Goal: Transaction & Acquisition: Purchase product/service

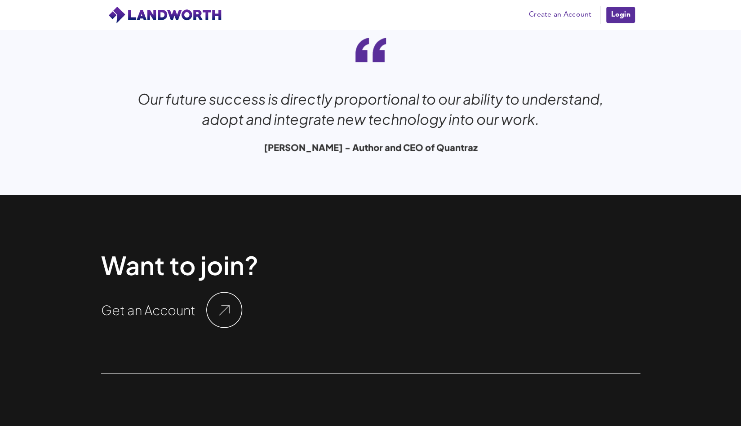
scroll to position [2995, 0]
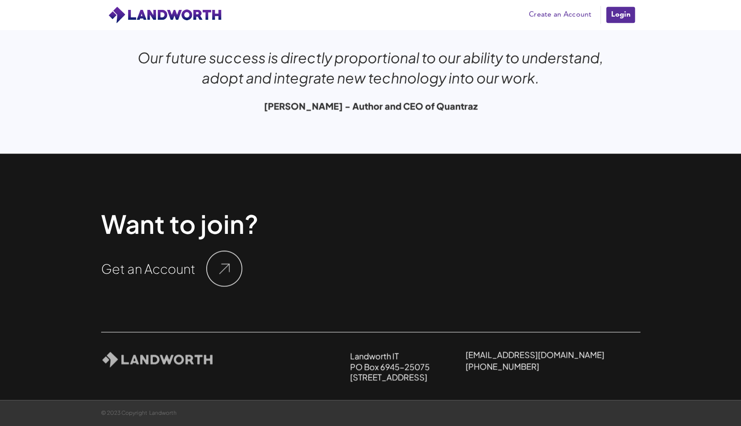
click at [217, 273] on img at bounding box center [224, 269] width 36 height 36
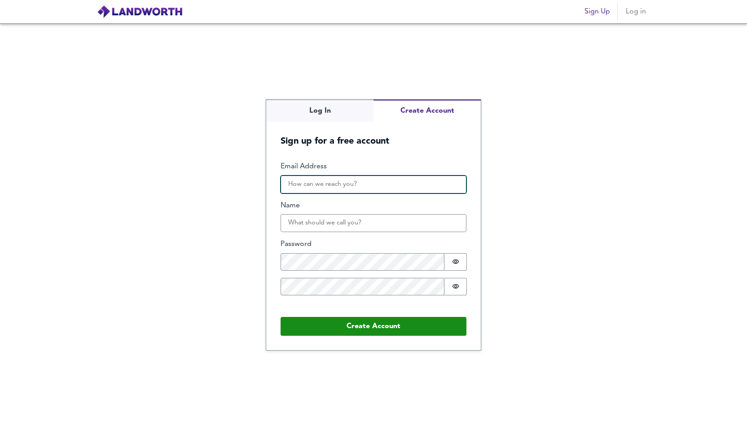
click at [361, 185] on input "Email Address" at bounding box center [374, 185] width 186 height 18
type input "[EMAIL_ADDRESS][DOMAIN_NAME]"
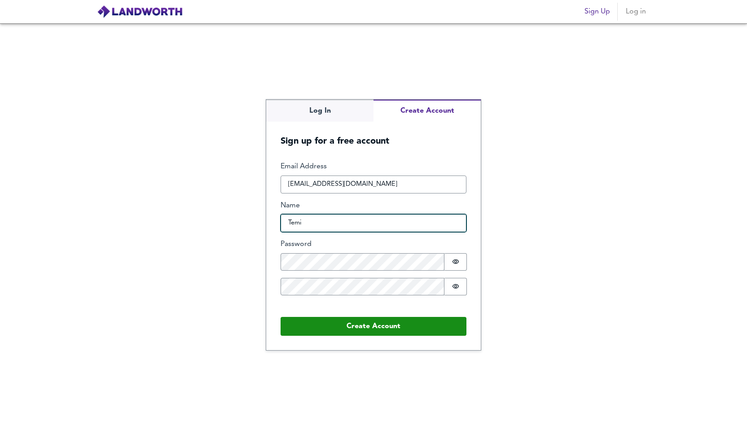
type input "Temi"
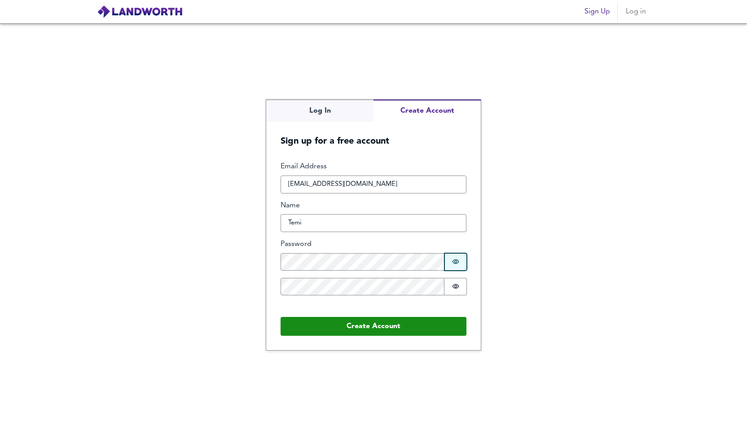
click at [453, 259] on icon "Show password" at bounding box center [455, 261] width 7 height 7
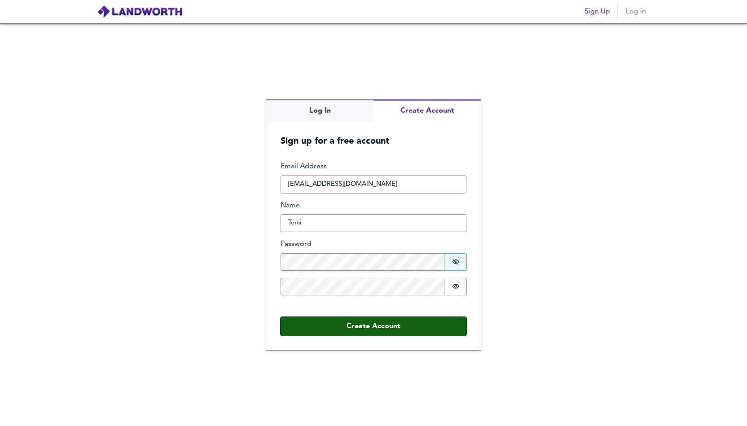
click at [363, 327] on button "Create Account" at bounding box center [374, 326] width 186 height 19
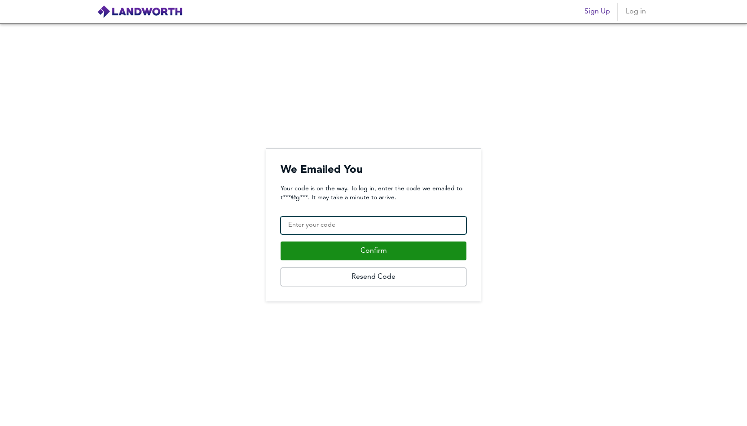
click at [350, 224] on input "Confirmation Code" at bounding box center [374, 225] width 186 height 18
paste input "618693"
type input "618693"
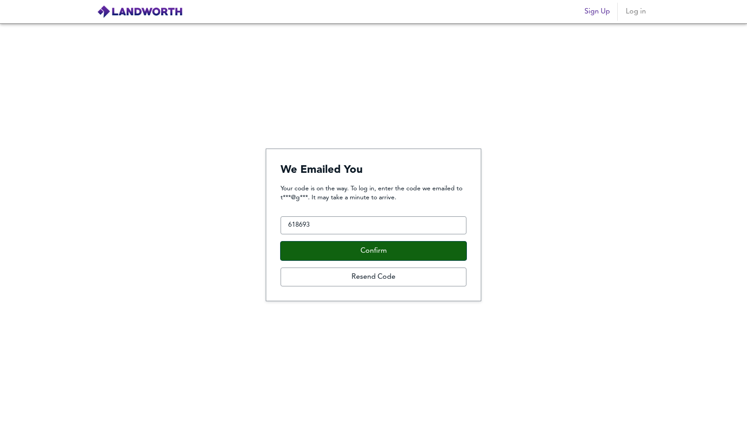
click at [360, 252] on button "Confirm" at bounding box center [374, 251] width 186 height 19
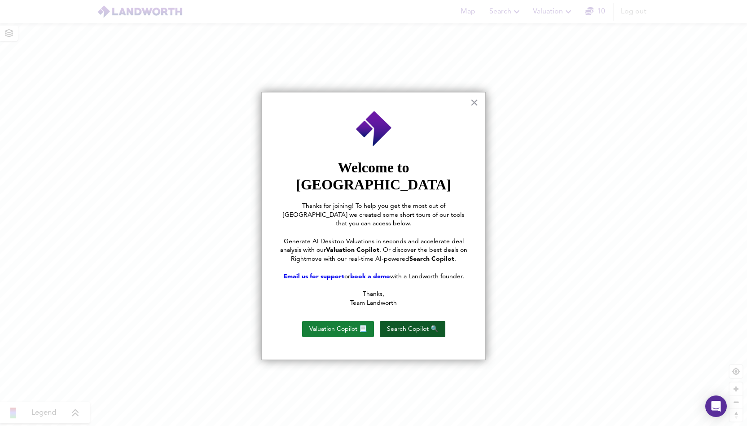
click at [397, 321] on button "Search Copilot 🔍" at bounding box center [413, 329] width 66 height 16
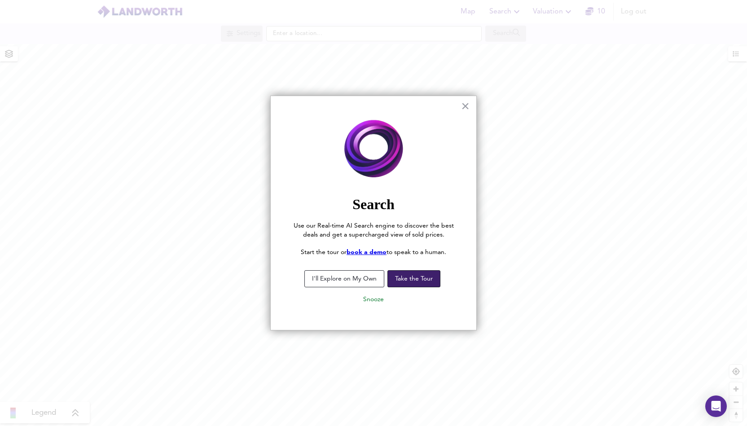
click at [409, 282] on button "Take the Tour" at bounding box center [414, 278] width 53 height 17
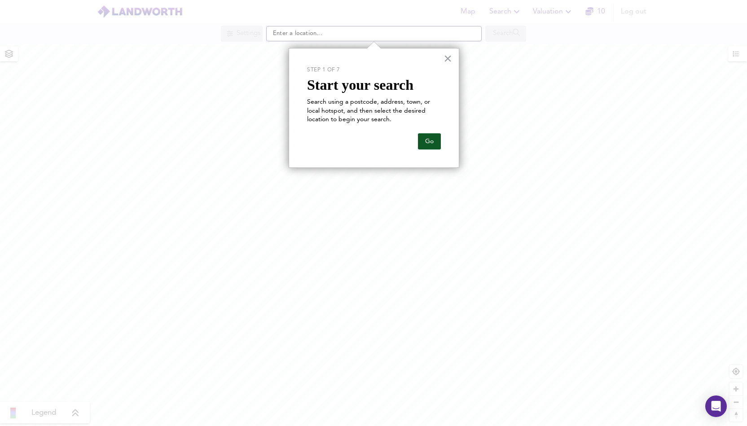
click at [430, 145] on button "Go" at bounding box center [429, 141] width 23 height 16
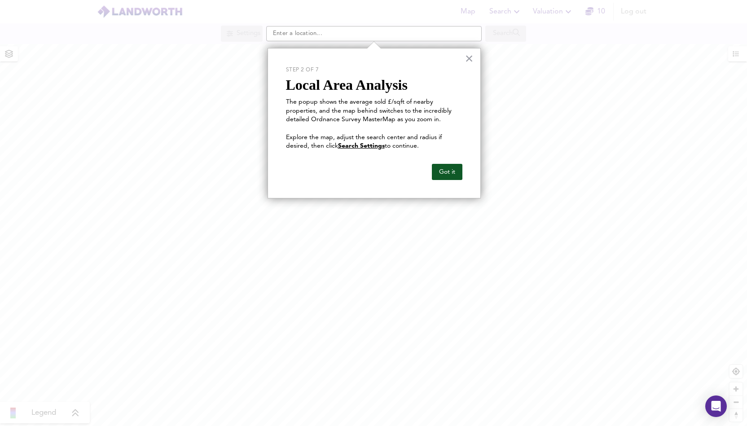
click at [442, 172] on button "Got it" at bounding box center [447, 172] width 31 height 16
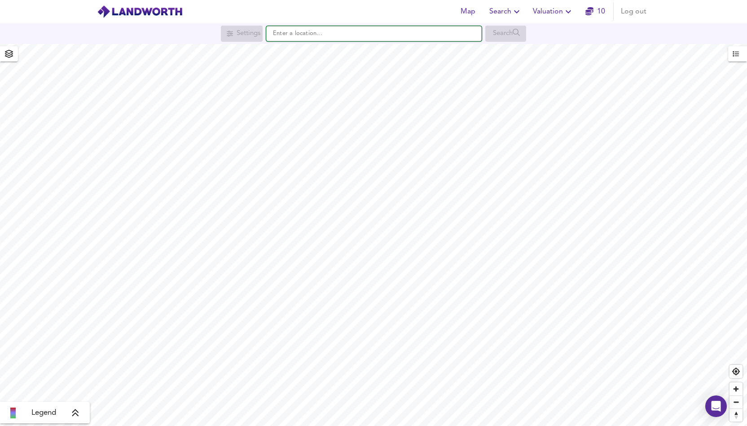
click at [334, 37] on input "text" at bounding box center [374, 33] width 216 height 15
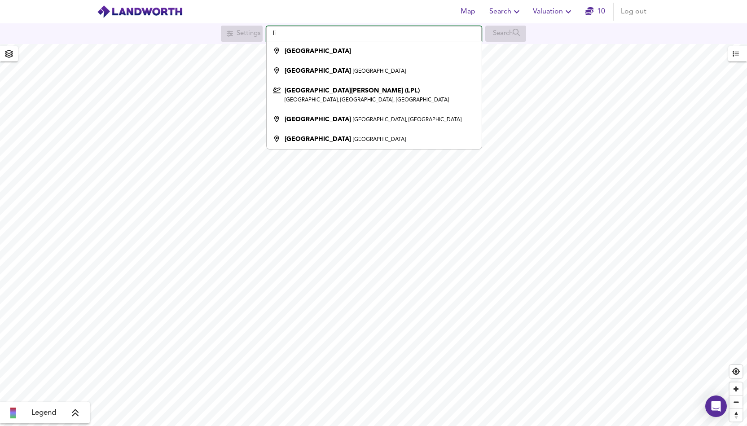
type input "l"
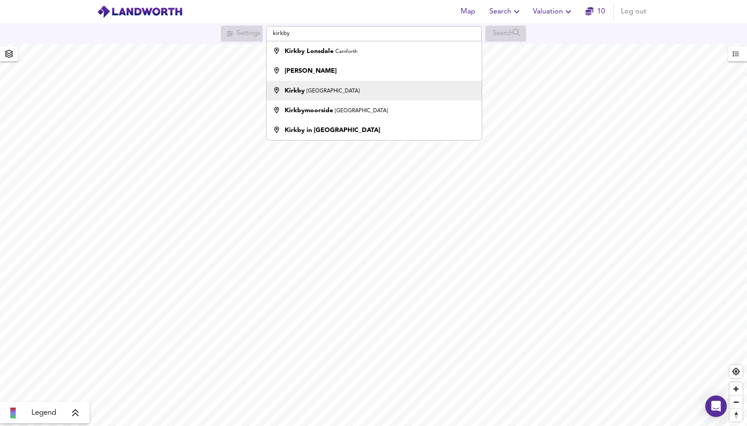
click at [313, 94] on small "Liverpool" at bounding box center [333, 90] width 53 height 5
type input "Kirkby, Liverpool"
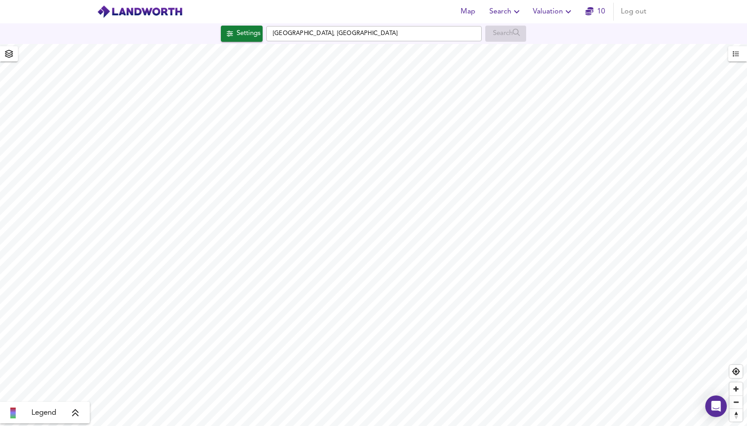
checkbox input "false"
checkbox input "true"
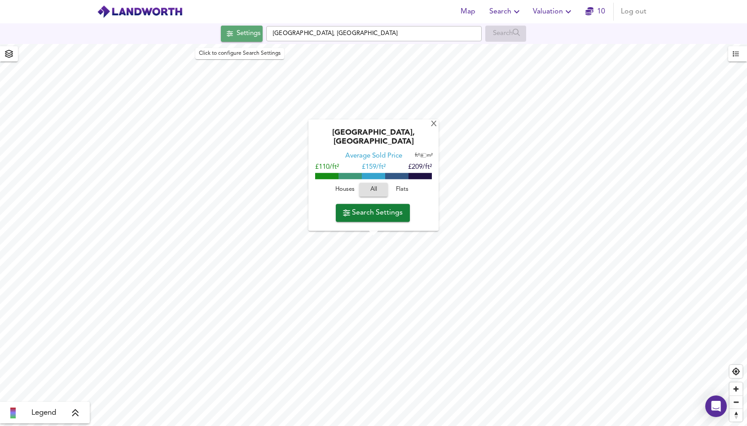
click at [238, 35] on div "Settings" at bounding box center [249, 34] width 24 height 12
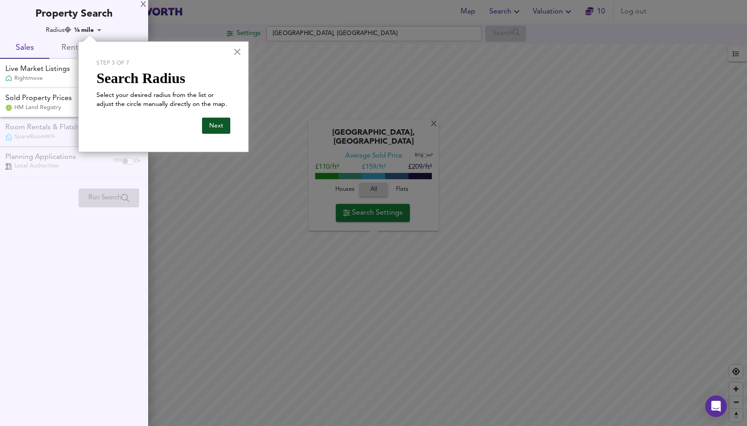
click at [220, 125] on button "Next" at bounding box center [216, 126] width 28 height 16
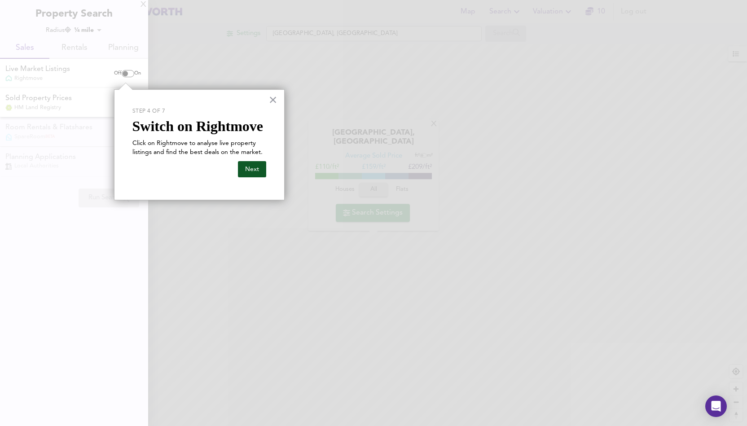
click at [248, 169] on button "Next" at bounding box center [252, 169] width 28 height 16
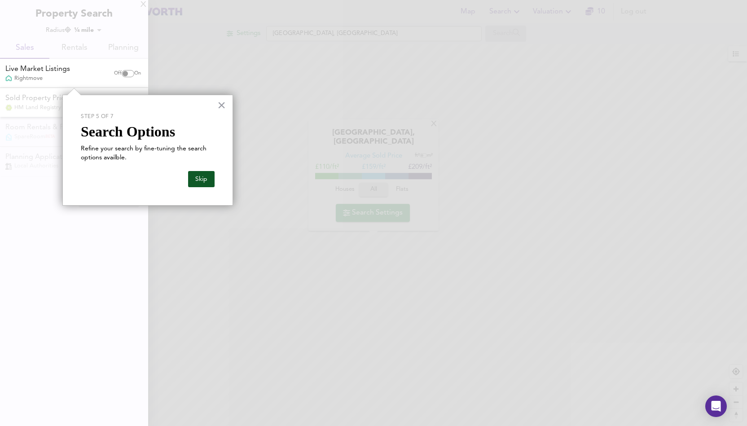
click at [203, 182] on button "Skip" at bounding box center [201, 179] width 26 height 16
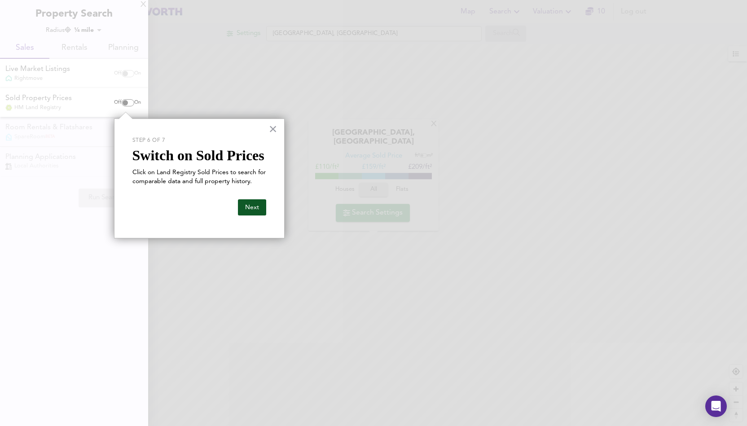
click at [246, 207] on button "Next" at bounding box center [252, 207] width 28 height 16
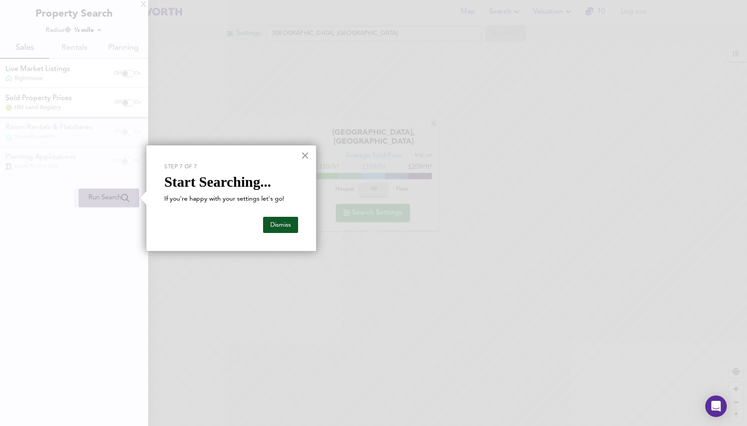
click at [278, 224] on button "Dismiss" at bounding box center [280, 225] width 35 height 16
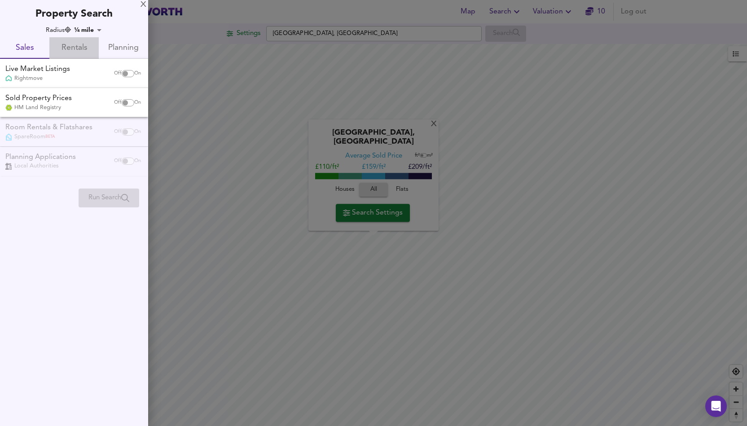
click at [76, 52] on span "Rentals" at bounding box center [74, 48] width 39 height 14
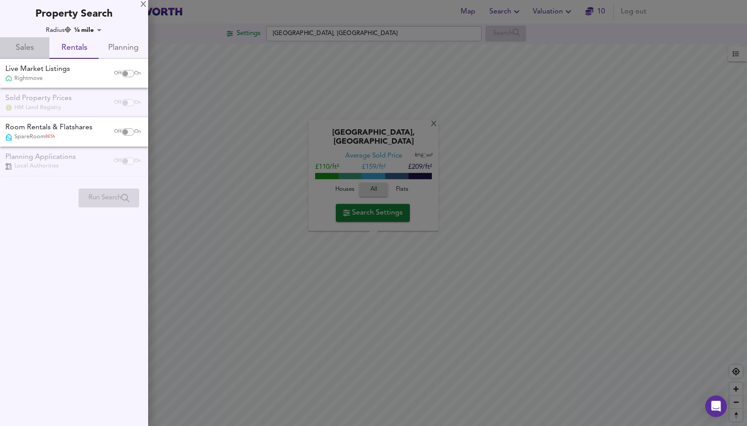
click at [28, 48] on span "Sales" at bounding box center [24, 48] width 39 height 14
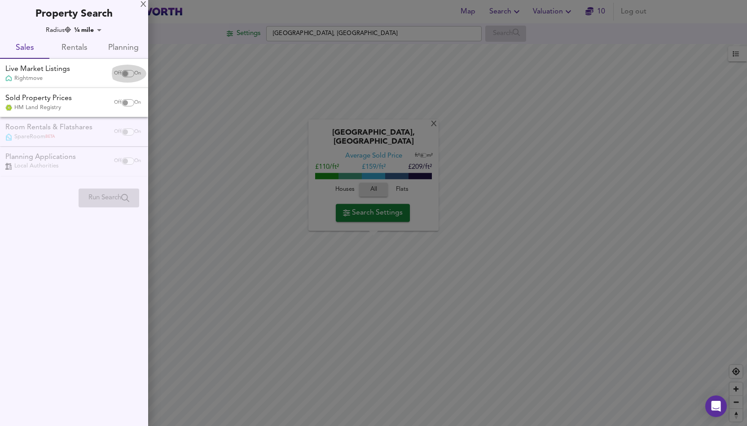
click at [128, 75] on input "checkbox" at bounding box center [126, 73] width 22 height 7
checkbox input "true"
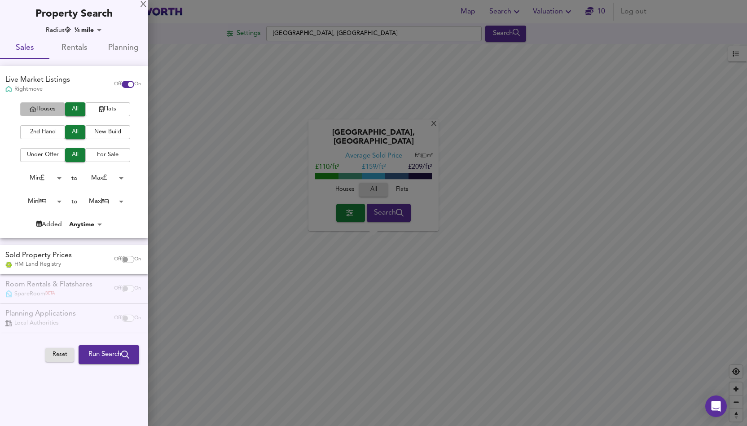
click at [44, 110] on span "Houses" at bounding box center [43, 109] width 36 height 10
click at [51, 135] on span "2nd Hand" at bounding box center [43, 132] width 36 height 10
click at [76, 132] on span "All" at bounding box center [75, 132] width 11 height 10
click at [108, 157] on span "For Sale" at bounding box center [108, 155] width 36 height 10
click at [59, 202] on body "Map Search Valuation 10 Log out Settings Kirkby, Liverpool Search X Kirkby, Liv…" at bounding box center [373, 213] width 747 height 426
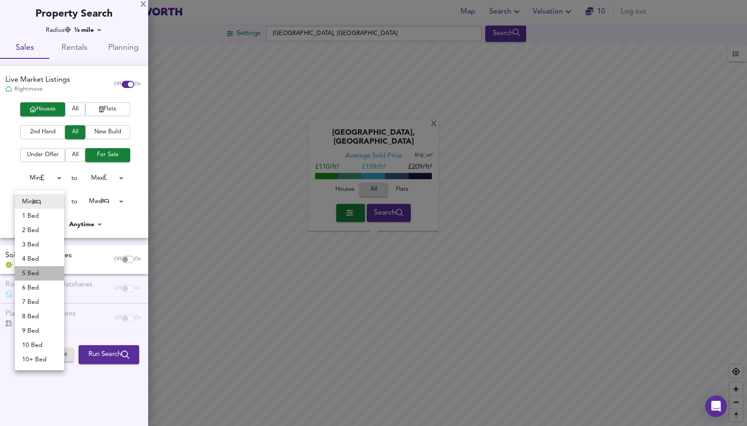
click at [37, 273] on li "5 Bed" at bounding box center [39, 273] width 49 height 14
type input "5"
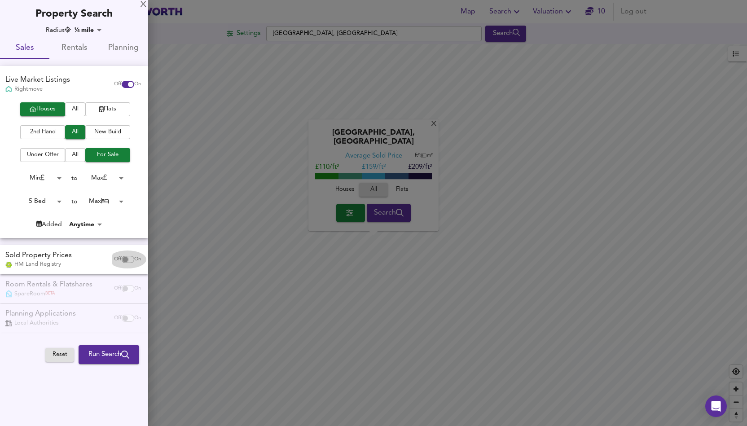
click at [127, 259] on input "checkbox" at bounding box center [126, 259] width 22 height 7
checkbox input "true"
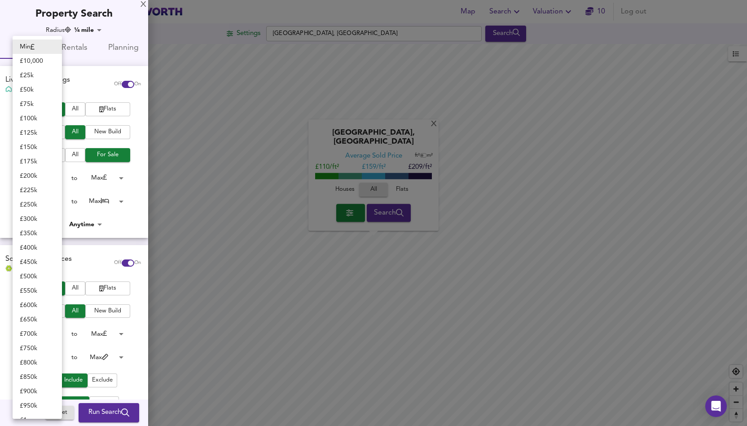
click at [54, 334] on body "Map Search Valuation 10 Log out Settings Kirkby, Liverpool Search X Kirkby, Liv…" at bounding box center [373, 213] width 747 height 426
click at [54, 334] on li "£ 700k" at bounding box center [37, 334] width 49 height 14
type input "700000"
click at [54, 334] on body "Map Search Valuation 10 Log out Settings Kirkby, Liverpool Search X Kirkby, Liv…" at bounding box center [373, 213] width 747 height 426
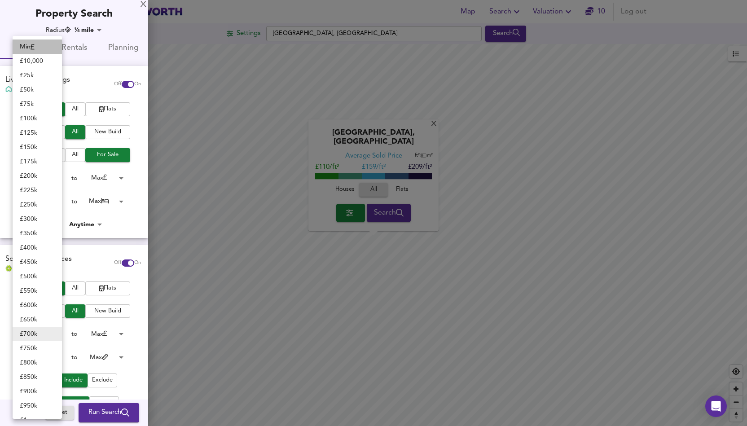
click at [35, 49] on icon at bounding box center [33, 47] width 4 height 6
type input "0"
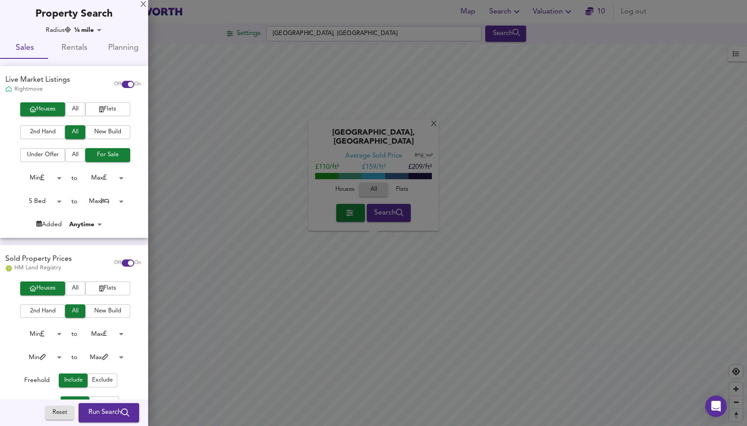
click at [57, 358] on body "Map Search Valuation 10 Log out Settings Kirkby, Liverpool Search X Kirkby, Liv…" at bounding box center [373, 213] width 747 height 426
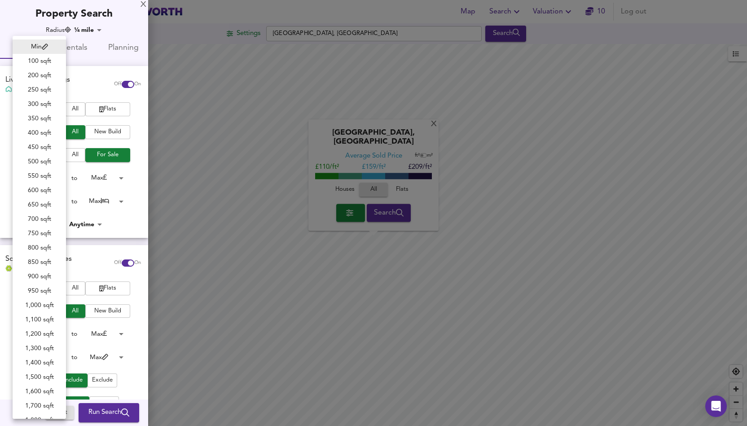
click at [131, 380] on div at bounding box center [373, 213] width 747 height 426
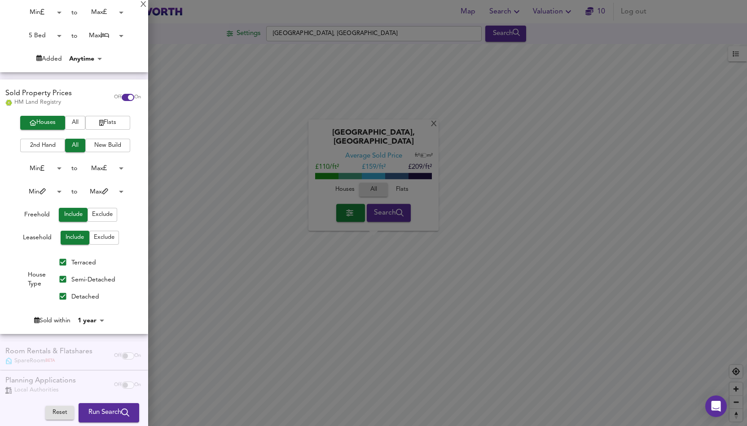
scroll to position [174, 0]
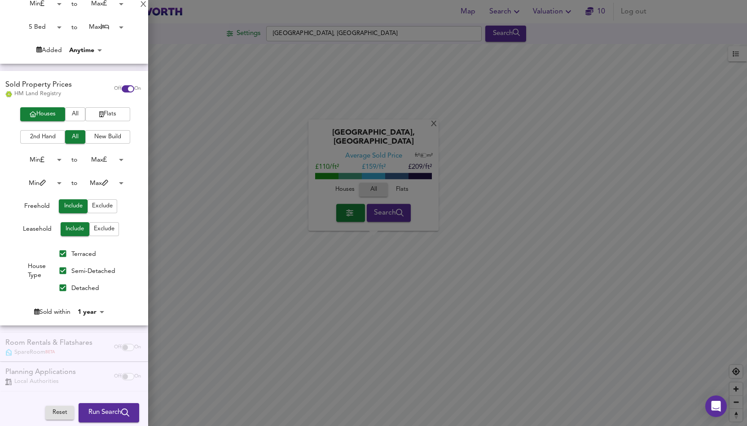
click at [60, 255] on input "Terraced" at bounding box center [62, 253] width 17 height 17
checkbox input "false"
click at [60, 271] on input "Semi-Detached" at bounding box center [62, 270] width 17 height 17
checkbox input "false"
click at [99, 415] on span "Run Search" at bounding box center [108, 413] width 41 height 12
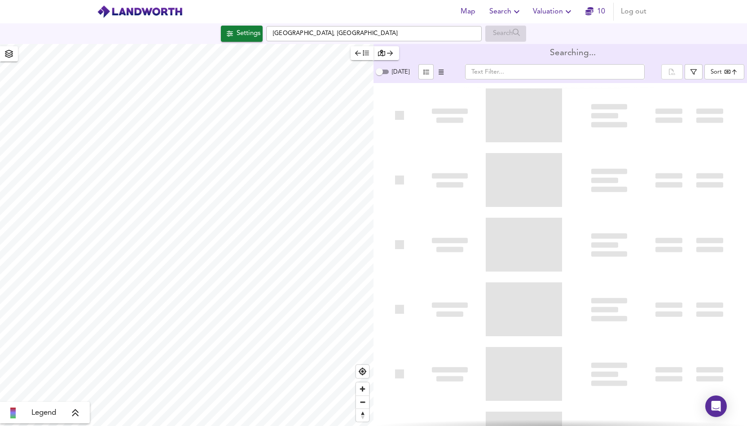
type input "bestdeal"
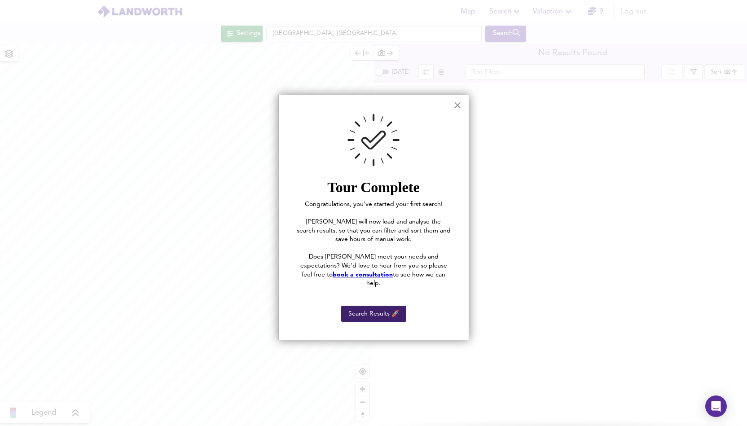
click at [375, 310] on button "Search Results 🚀" at bounding box center [373, 314] width 65 height 16
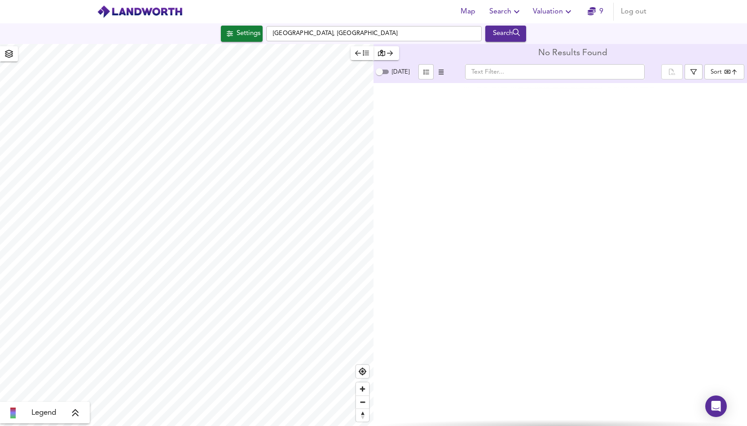
click at [245, 43] on div "Settings Kirkby, Liverpool Search" at bounding box center [373, 33] width 747 height 21
click at [242, 39] on div "Settings" at bounding box center [249, 34] width 24 height 12
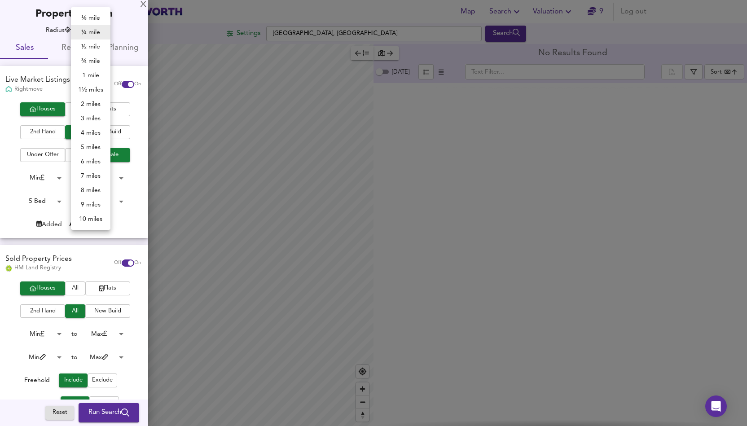
click at [98, 29] on body "Map Search Valuation 9 Log out Settings Kirkby, Liverpool Search Legend No Resu…" at bounding box center [373, 213] width 747 height 426
click at [87, 118] on li "3 miles" at bounding box center [91, 118] width 40 height 14
type input "4827"
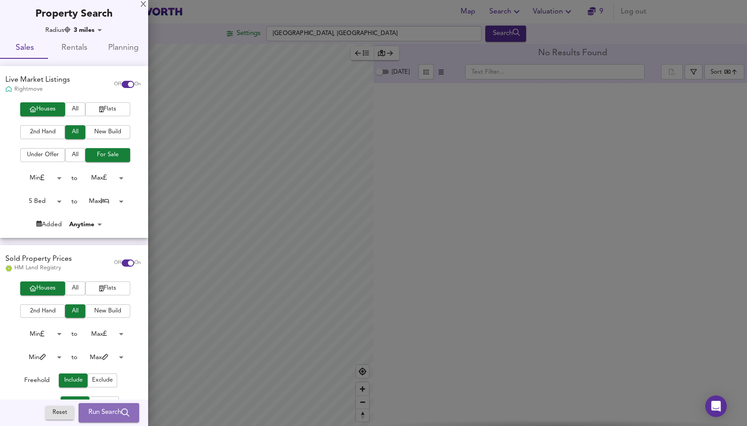
click at [99, 417] on span "Run Search" at bounding box center [108, 413] width 41 height 12
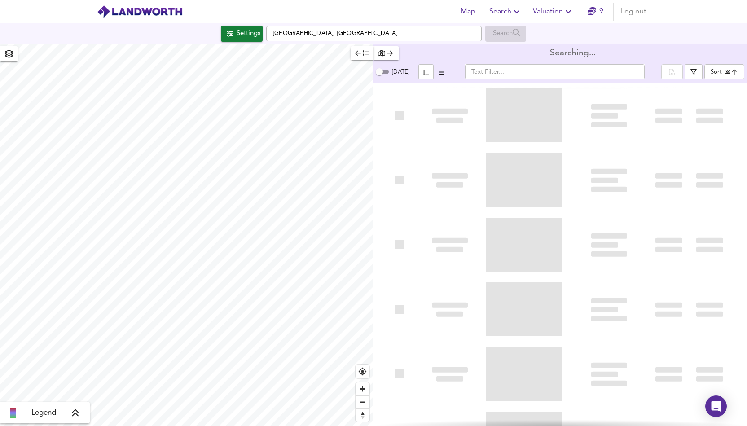
type input "bestdeal"
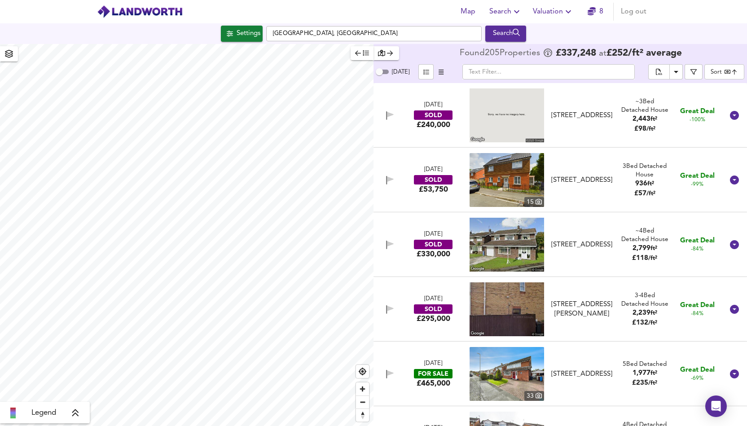
click at [722, 72] on body "Map Search Valuation 8 Log out Settings Kirkby, Liverpool Search Legend Found 2…" at bounding box center [373, 213] width 747 height 426
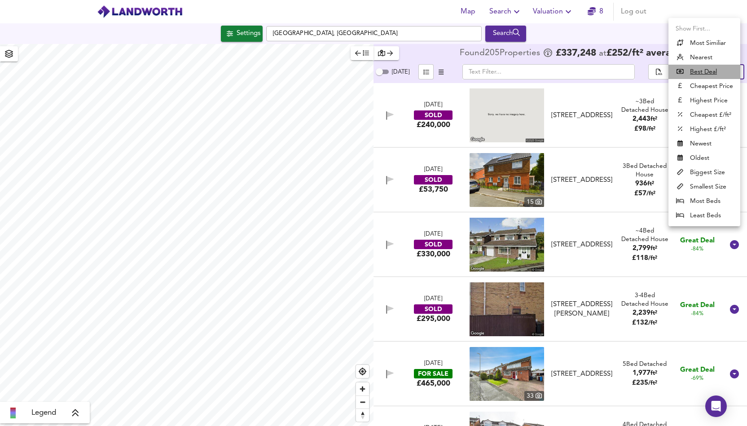
click at [707, 73] on u "Best Deal" at bounding box center [703, 71] width 27 height 9
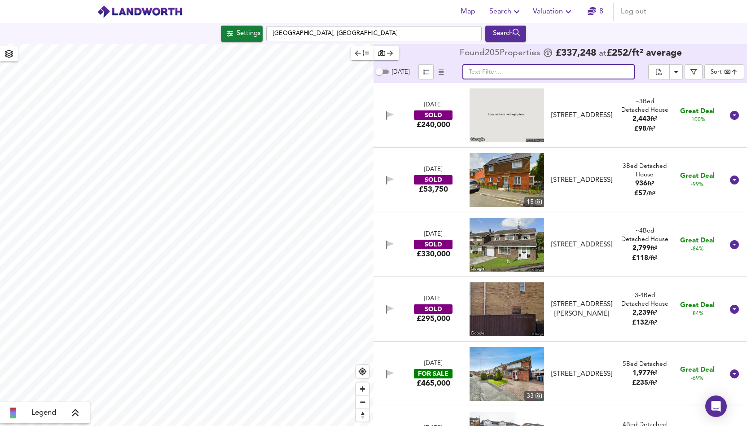
click at [604, 72] on input "text" at bounding box center [549, 71] width 172 height 15
click at [356, 54] on icon "button" at bounding box center [358, 53] width 6 height 6
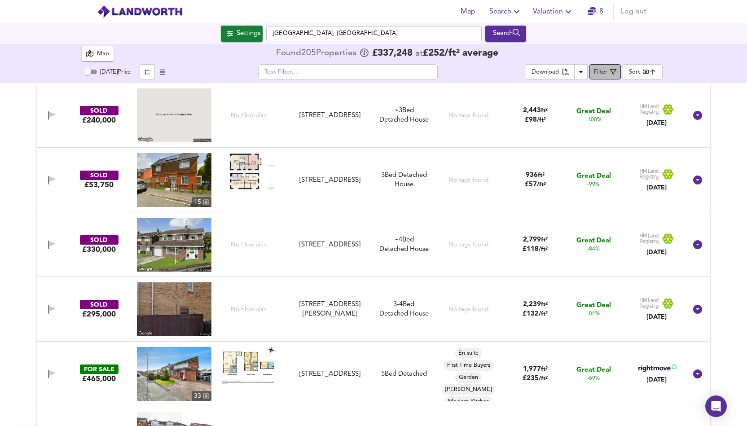
click at [609, 73] on span "Filter" at bounding box center [605, 71] width 22 height 11
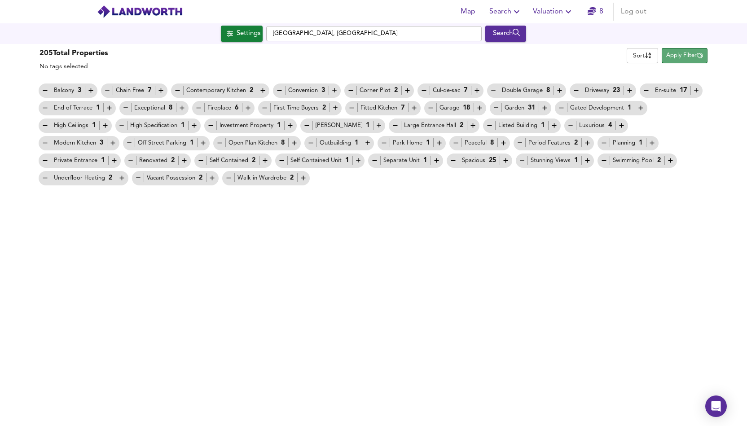
click at [687, 56] on span "Apply Filter" at bounding box center [684, 56] width 37 height 10
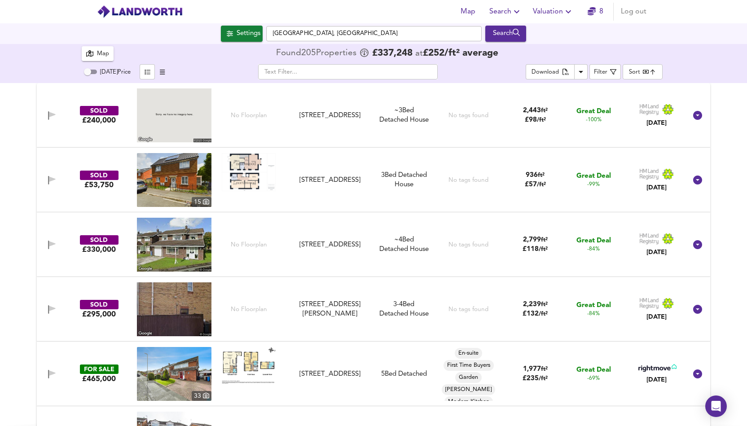
click at [729, 98] on div "SOLD £240,000 No Floorplan 3 Old Meadow, L34 0JW 3 Old Meadow, L34 0JW ~3 Bed W…" at bounding box center [373, 254] width 747 height 343
click at [238, 34] on div "Settings" at bounding box center [249, 34] width 24 height 12
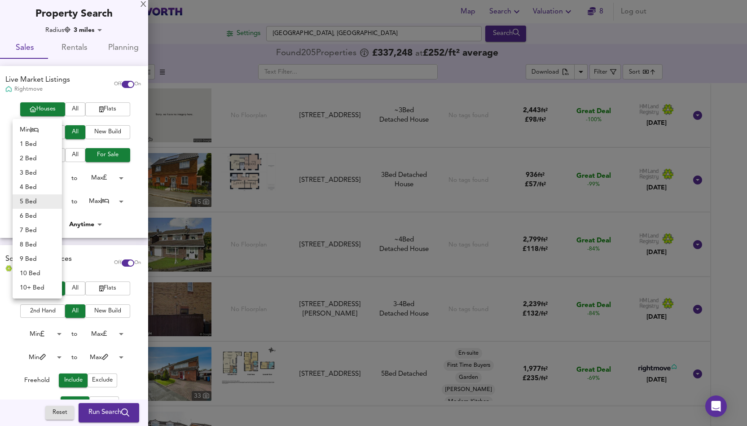
click at [56, 202] on body "Map Search Valuation 8 Log out Settings Kirkby, Liverpool Search 205 Results Le…" at bounding box center [373, 213] width 747 height 426
click at [56, 202] on li "5 Bed" at bounding box center [37, 201] width 49 height 14
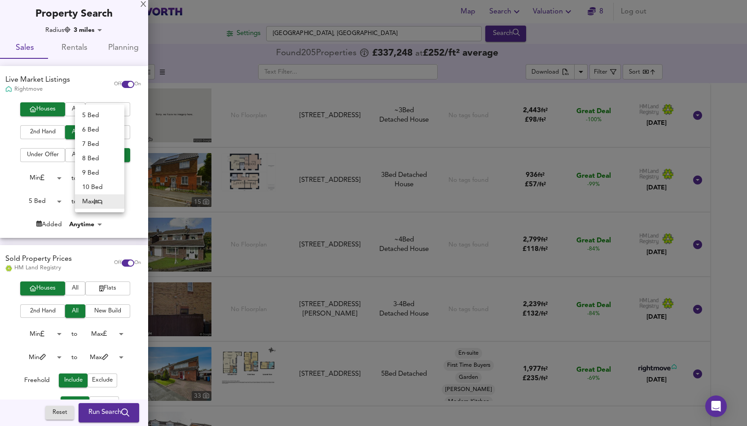
click at [118, 199] on body "Map Search Valuation 8 Log out Settings Kirkby, Liverpool Search 205 Results Le…" at bounding box center [373, 213] width 747 height 426
click at [99, 114] on li "5 Bed" at bounding box center [99, 115] width 49 height 14
type input "5"
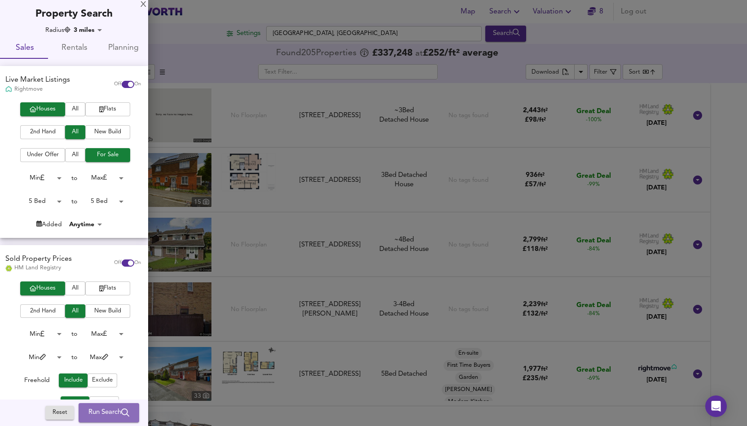
click at [96, 416] on span "Run Search" at bounding box center [108, 413] width 41 height 12
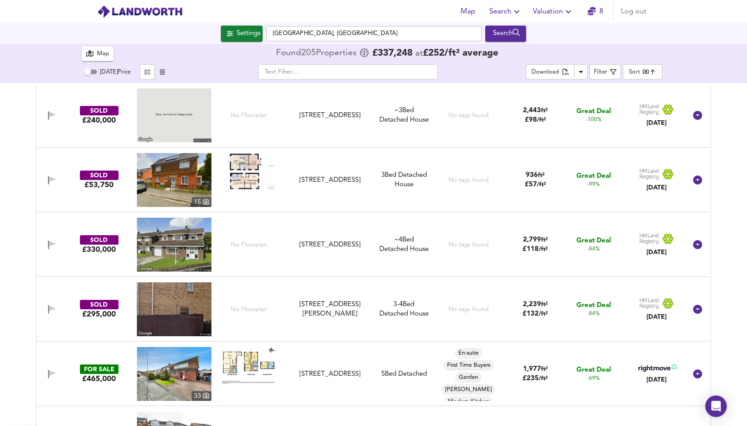
type input "cheapest"
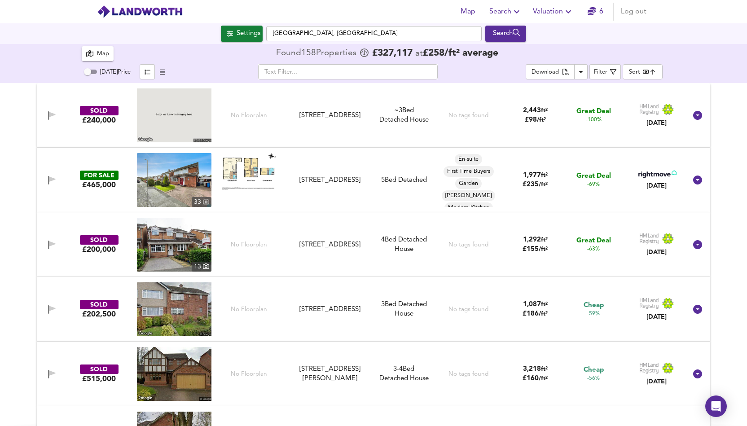
click at [727, 133] on div "SOLD £240,000 No Floorplan 3 Old Meadow, L34 0JW 3 Old Meadow, L34 0JW ~3 Bed W…" at bounding box center [373, 254] width 747 height 343
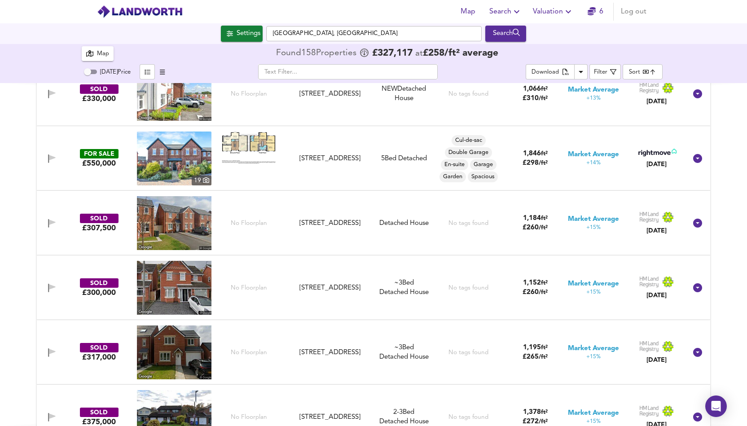
scroll to position [3862, 0]
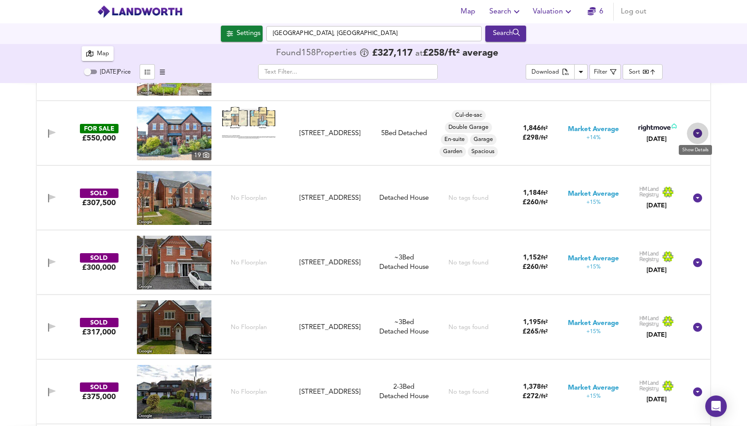
click at [695, 132] on icon at bounding box center [697, 133] width 9 height 9
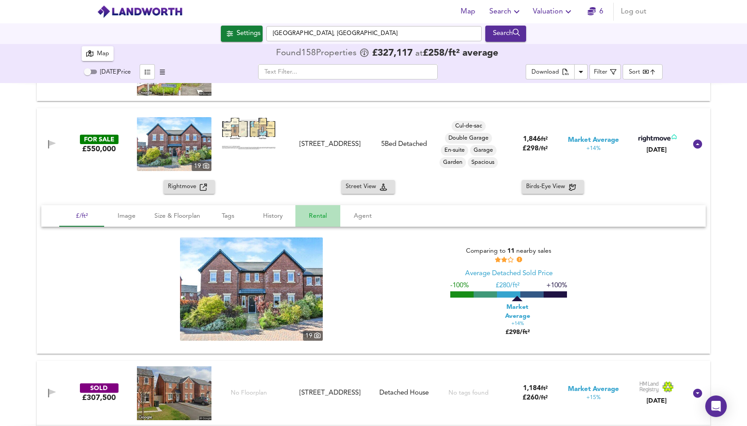
click at [311, 216] on span "Rental" at bounding box center [318, 216] width 34 height 11
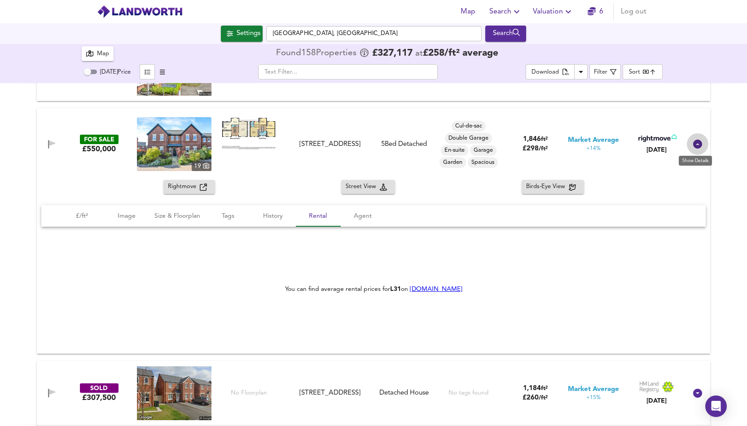
click at [697, 145] on icon at bounding box center [697, 144] width 9 height 9
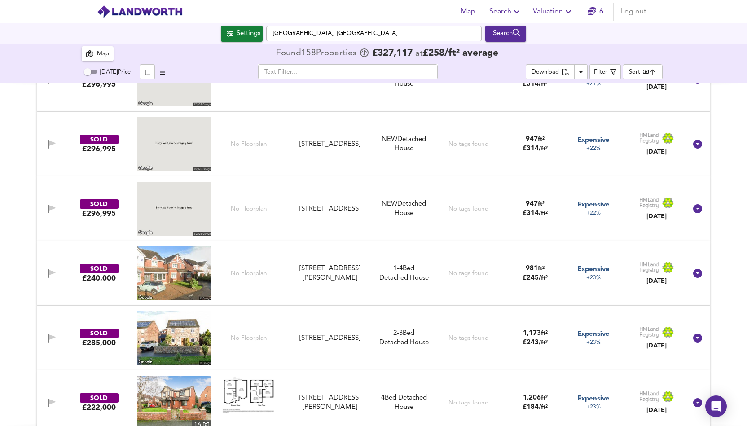
scroll to position [0, 0]
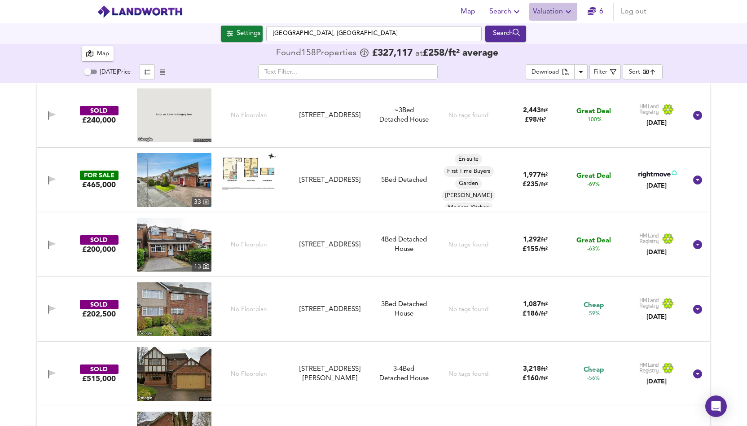
click at [568, 12] on icon "button" at bounding box center [568, 11] width 11 height 11
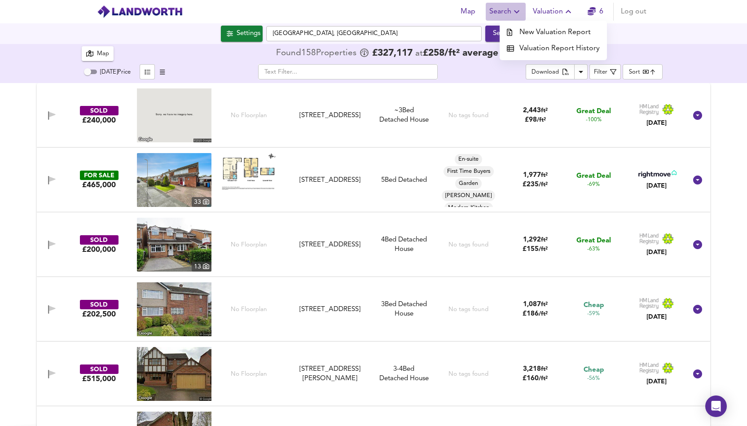
click at [515, 13] on icon "button" at bounding box center [517, 11] width 11 height 11
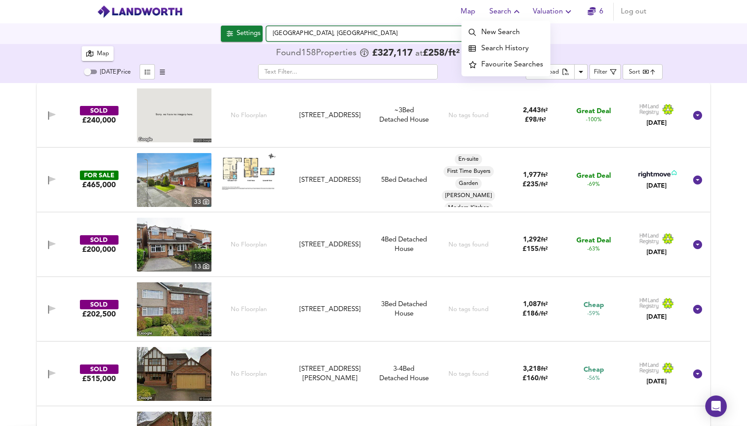
click at [375, 35] on input "Kirkby, Liverpool" at bounding box center [374, 33] width 216 height 15
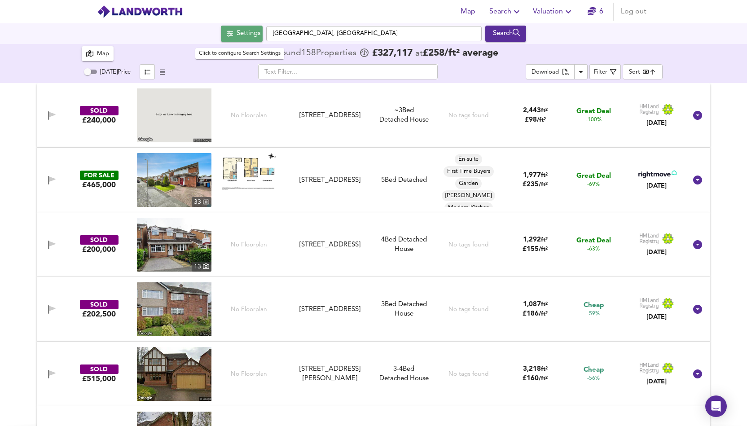
click at [245, 35] on div "Settings" at bounding box center [249, 34] width 24 height 12
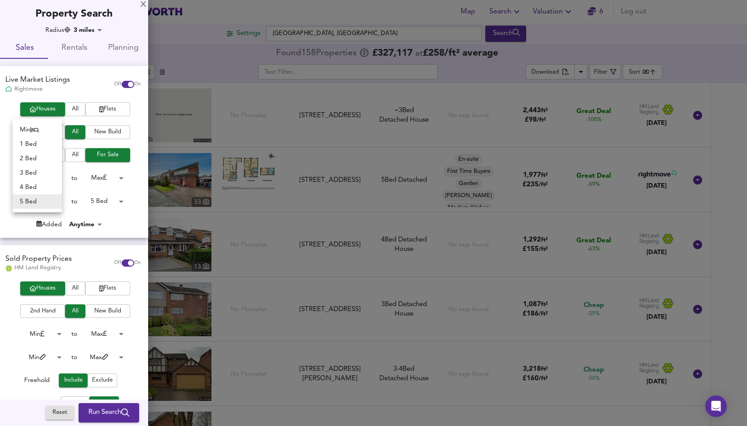
click at [56, 203] on body "Map Search Valuation 6 Log out Settings Kirkby, Liverpool Search 158 Results Le…" at bounding box center [373, 213] width 747 height 426
click at [36, 171] on li "3 Bed" at bounding box center [37, 173] width 49 height 14
type input "3"
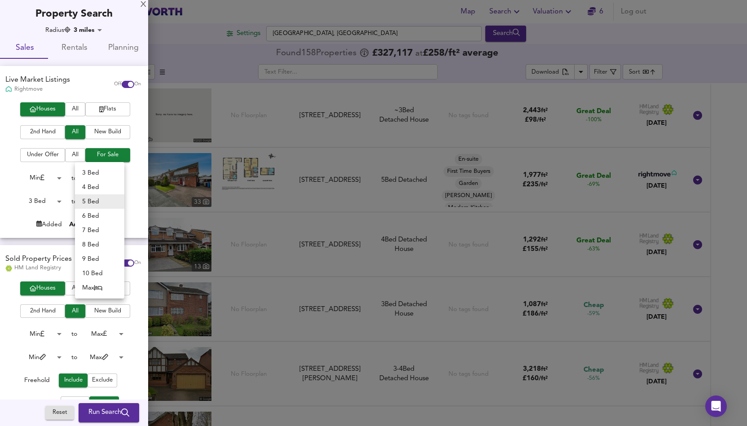
click at [104, 202] on body "Map Search Valuation 6 Log out Settings Kirkby, Liverpool Search 158 Results Le…" at bounding box center [373, 213] width 747 height 426
click at [100, 172] on li "3 Bed" at bounding box center [99, 173] width 49 height 14
type input "3"
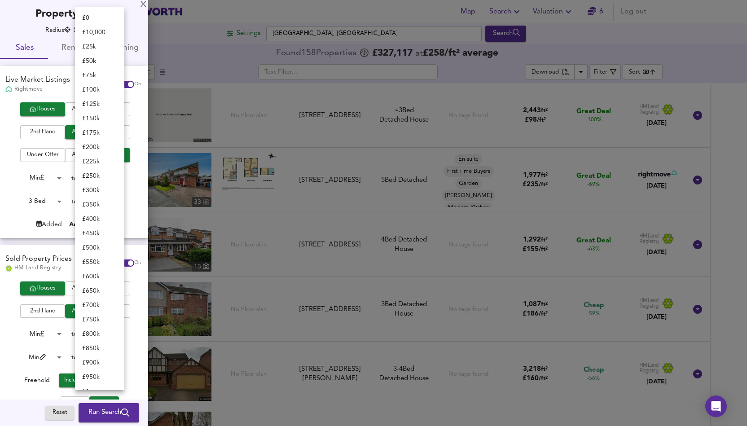
click at [119, 334] on body "Map Search Valuation 6 Log out Settings Kirkby, Liverpool Search 158 Results Le…" at bounding box center [373, 213] width 747 height 426
click at [92, 150] on li "£ 200k" at bounding box center [99, 147] width 49 height 14
type input "200000"
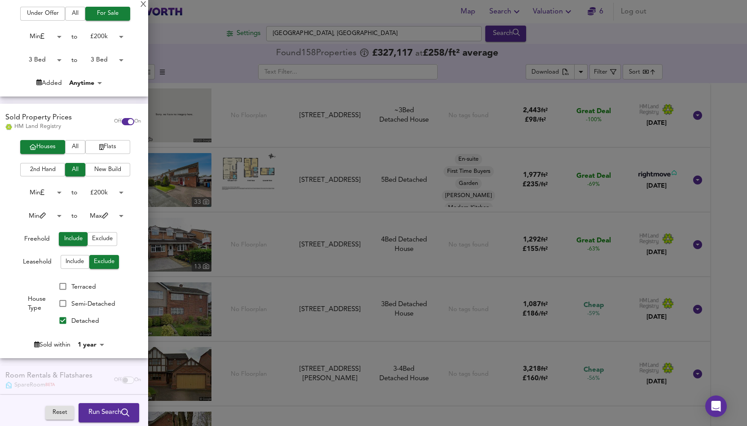
scroll to position [143, 0]
click at [60, 285] on input "Terraced" at bounding box center [62, 285] width 17 height 17
checkbox input "true"
click at [62, 304] on input "Semi-Detached" at bounding box center [62, 302] width 17 height 17
checkbox input "true"
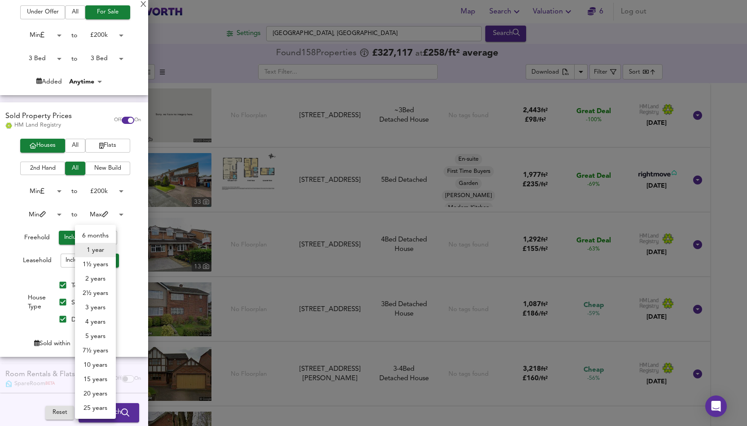
click at [95, 344] on body "Map Search Valuation 6 Log out Settings Kirkby, Liverpool Search 158 Results Le…" at bounding box center [373, 213] width 747 height 426
click at [97, 236] on li "6 months" at bounding box center [95, 236] width 41 height 14
type input "6"
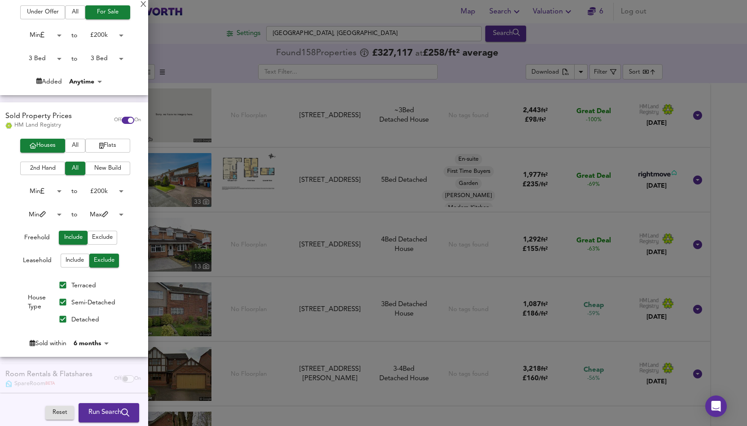
click at [40, 344] on div "Sold within" at bounding box center [48, 343] width 36 height 9
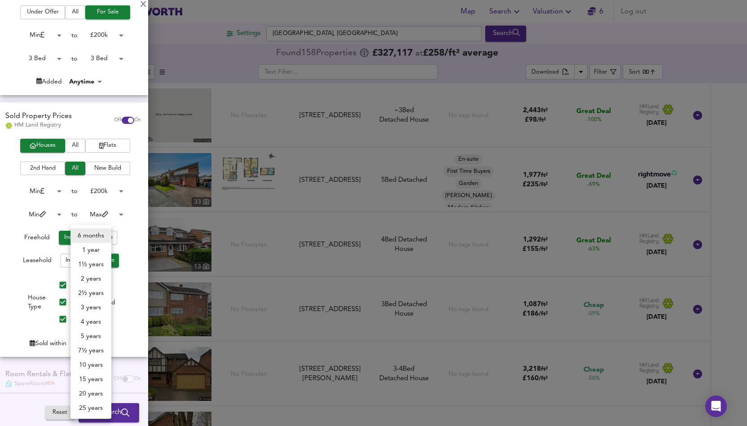
click at [100, 345] on body "Map Search Valuation 6 Log out Settings Kirkby, Liverpool Search 158 Results Le…" at bounding box center [373, 213] width 747 height 426
click at [140, 321] on div at bounding box center [373, 213] width 747 height 426
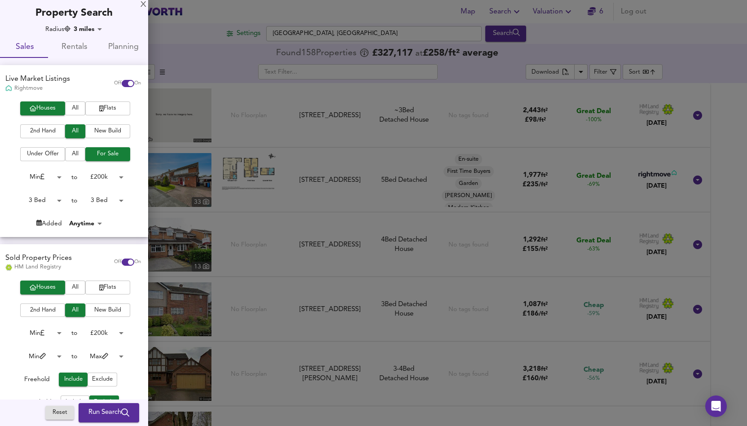
scroll to position [0, 0]
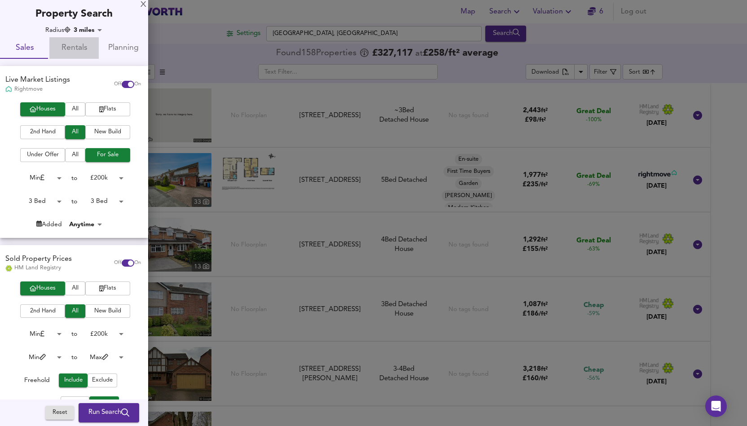
click at [74, 48] on span "Rentals" at bounding box center [74, 48] width 39 height 14
checkbox input "false"
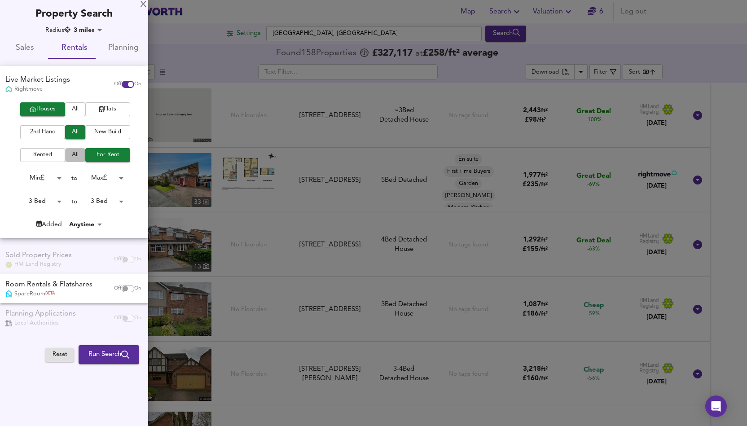
click at [75, 155] on span "All" at bounding box center [75, 155] width 11 height 10
click at [110, 354] on span "Run Search" at bounding box center [108, 355] width 41 height 12
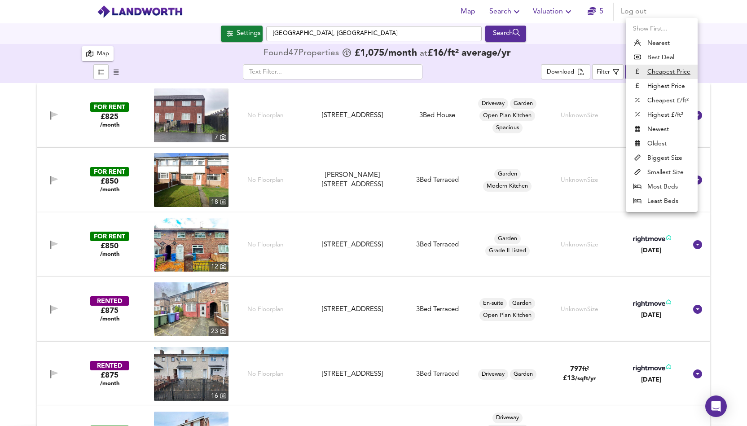
click at [639, 70] on body "Map Search Valuation 5 Log out Settings Kirkby, Liverpool Search 47 Results Leg…" at bounding box center [373, 213] width 747 height 426
click at [661, 84] on li "Highest Price" at bounding box center [662, 86] width 72 height 14
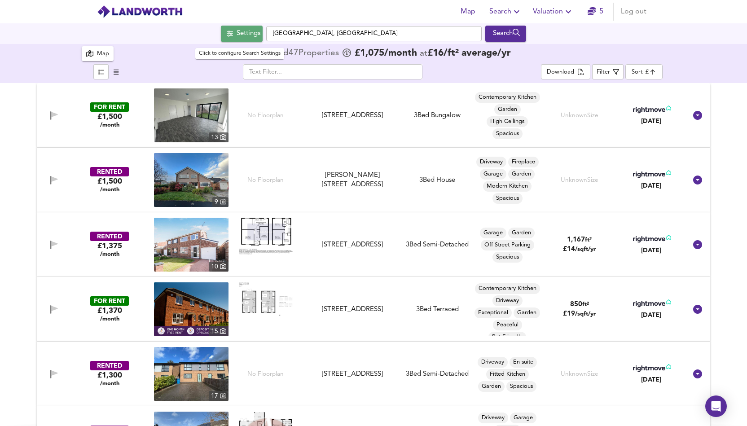
click at [237, 36] on div "Settings" at bounding box center [249, 34] width 24 height 12
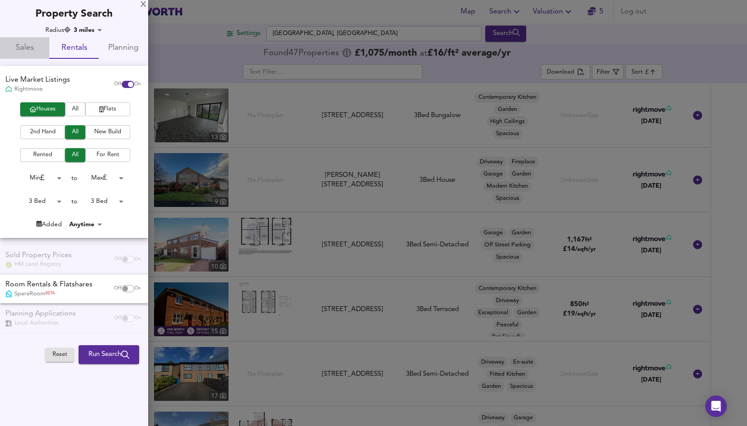
click at [27, 47] on span "Sales" at bounding box center [24, 48] width 39 height 14
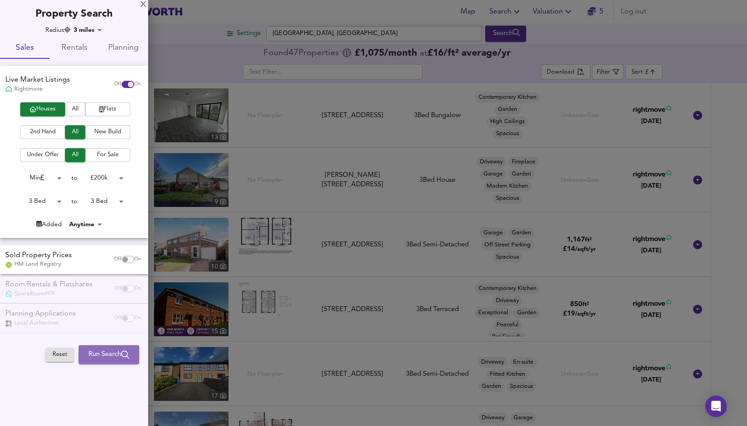
click at [100, 357] on span "Run Search" at bounding box center [108, 355] width 41 height 12
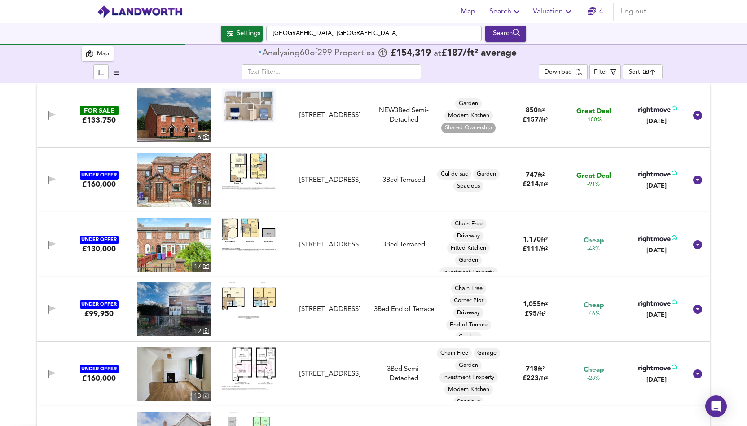
click at [644, 73] on body "Map Search Valuation 4 Log out Settings Kirkby, Liverpool Search 299 Results Le…" at bounding box center [373, 213] width 747 height 426
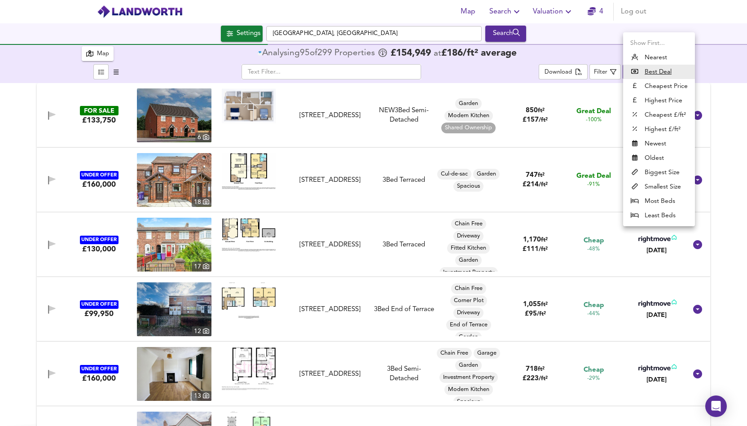
click at [663, 85] on li "Cheapest Price" at bounding box center [659, 86] width 72 height 14
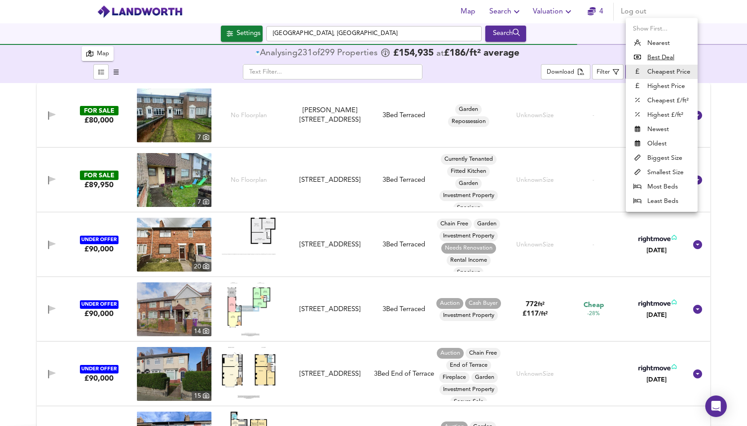
click at [640, 72] on body "Map Search Valuation 4 Log out Settings Kirkby, Liverpool Search 299 Results Le…" at bounding box center [373, 213] width 747 height 426
click at [662, 57] on u "Best Deal" at bounding box center [661, 57] width 27 height 9
type input "bestdeal"
